Goal: Obtain resource: Obtain resource

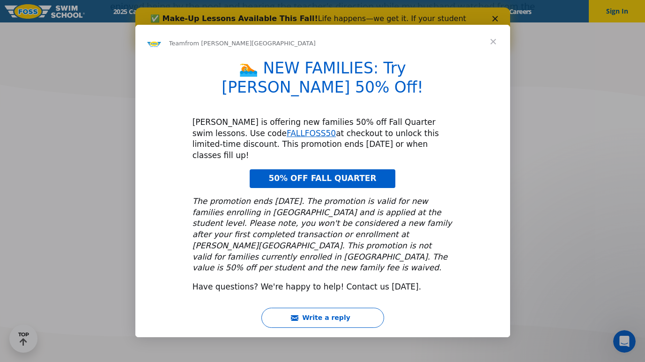
click at [496, 59] on span "Close" at bounding box center [493, 42] width 34 height 34
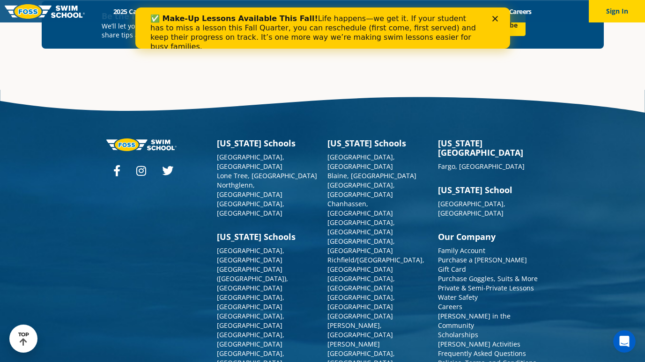
scroll to position [3365, 0]
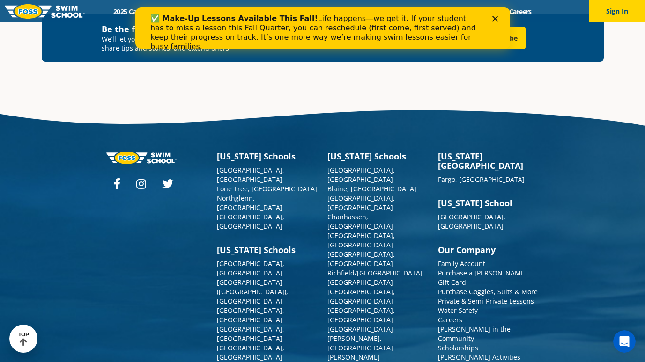
click at [467, 344] on link "Scholarships" at bounding box center [458, 348] width 40 height 9
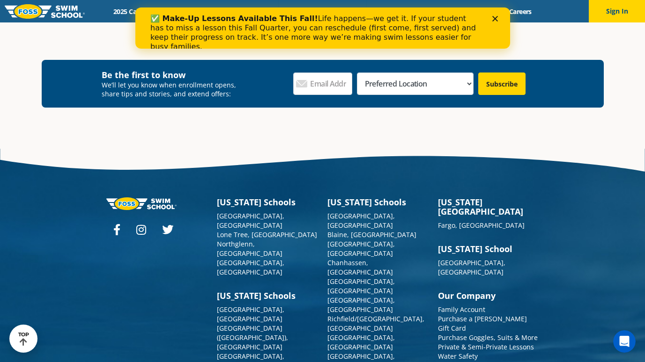
scroll to position [2282, 0]
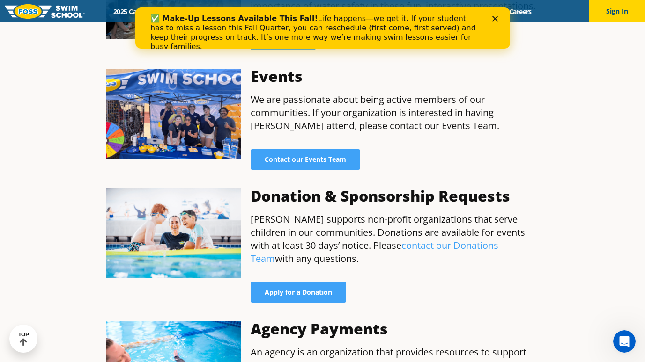
scroll to position [656, 0]
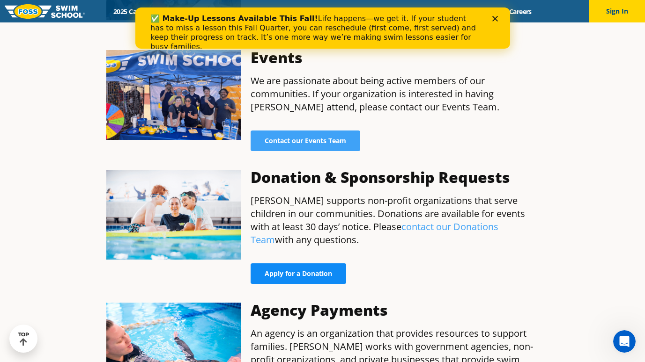
click at [326, 271] on span "Apply for a Donation" at bounding box center [298, 274] width 67 height 7
